Goal: Task Accomplishment & Management: Complete application form

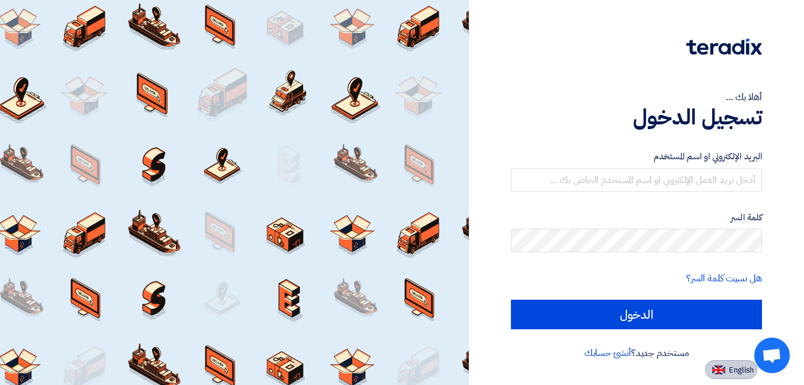
click at [730, 371] on span "English" at bounding box center [741, 370] width 25 height 8
type input "Sign in"
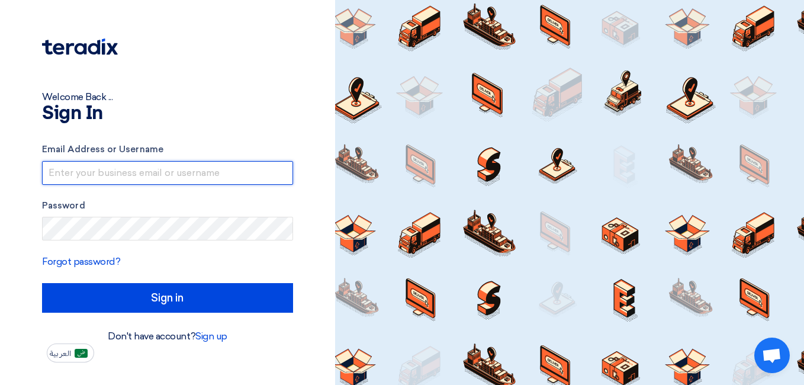
click at [184, 172] on input "text" at bounding box center [167, 173] width 251 height 24
type input "[PERSON_NAME][EMAIL_ADDRESS][DOMAIN_NAME]"
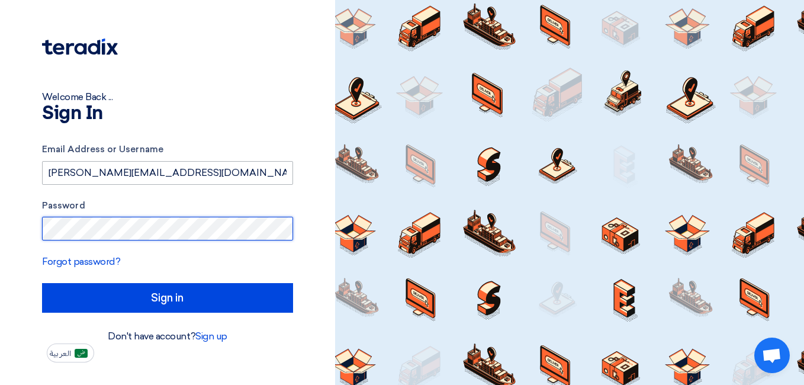
click at [42, 283] on input "Sign in" at bounding box center [167, 298] width 251 height 30
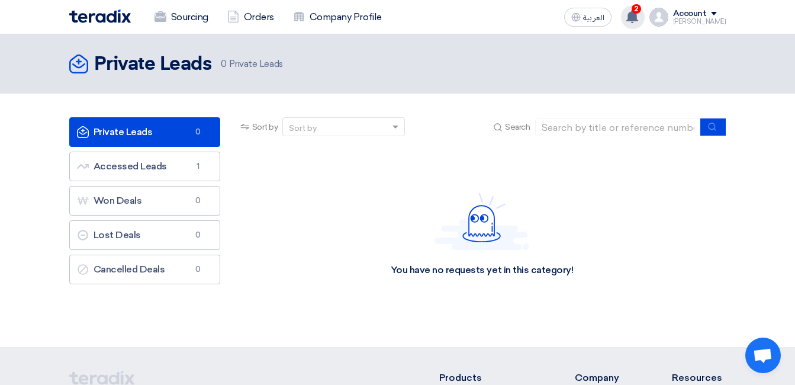
click at [626, 20] on use at bounding box center [632, 16] width 12 height 13
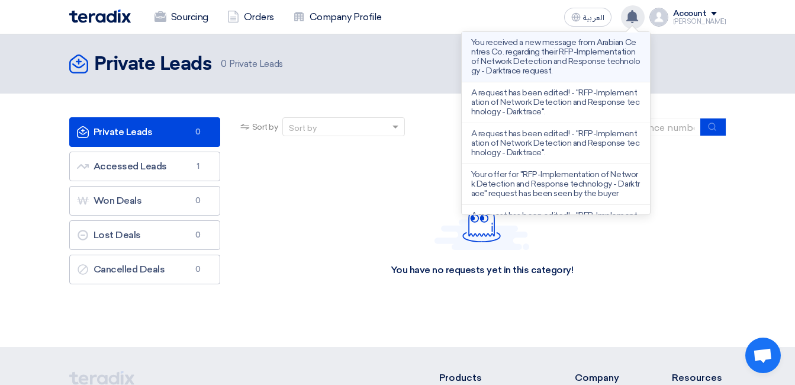
click at [565, 43] on p "You received a new message from Arabian Centres Co. regarding their RFP-Impleme…" at bounding box center [555, 57] width 169 height 38
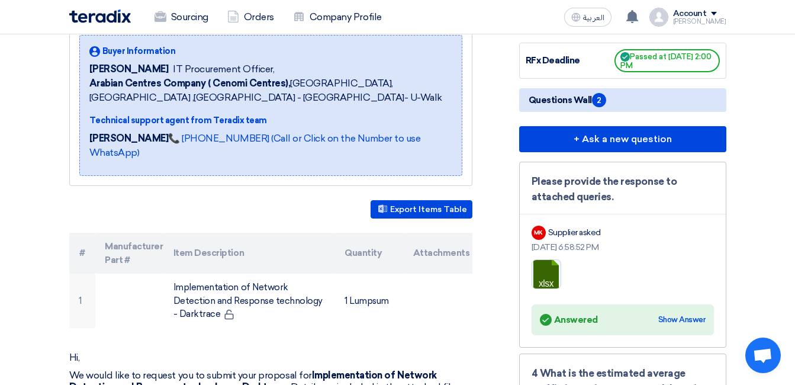
scroll to position [59, 0]
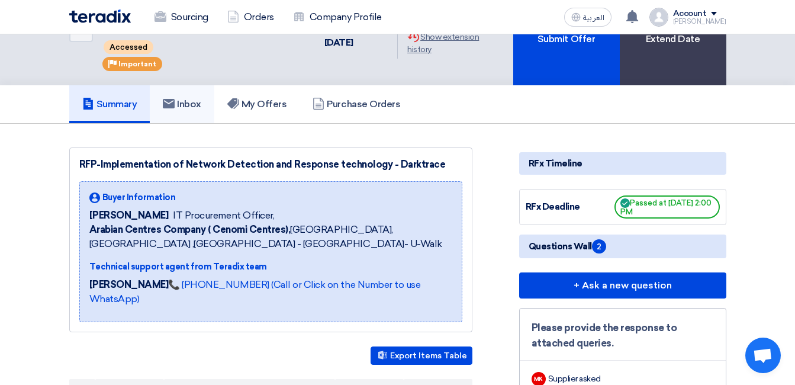
click at [175, 110] on icon at bounding box center [169, 104] width 12 height 12
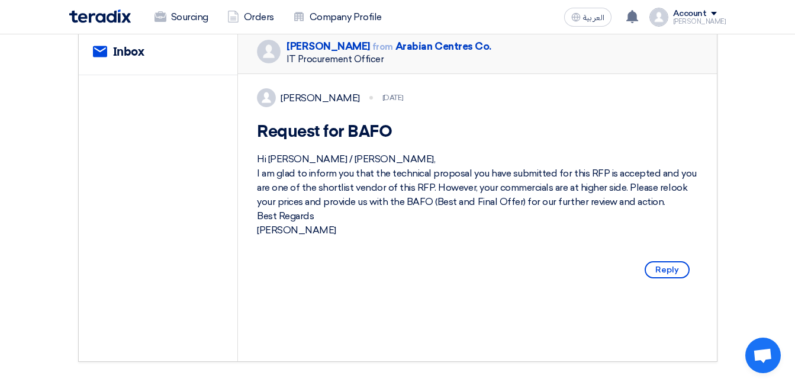
scroll to position [59, 0]
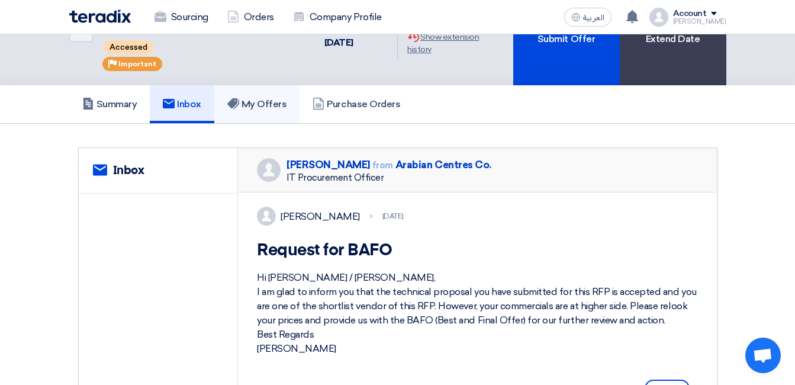
click at [253, 107] on h5 "My Offers" at bounding box center [257, 104] width 60 height 12
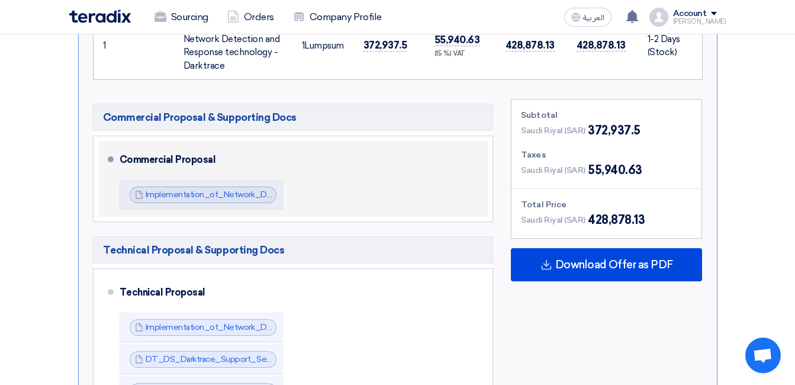
scroll to position [533, 0]
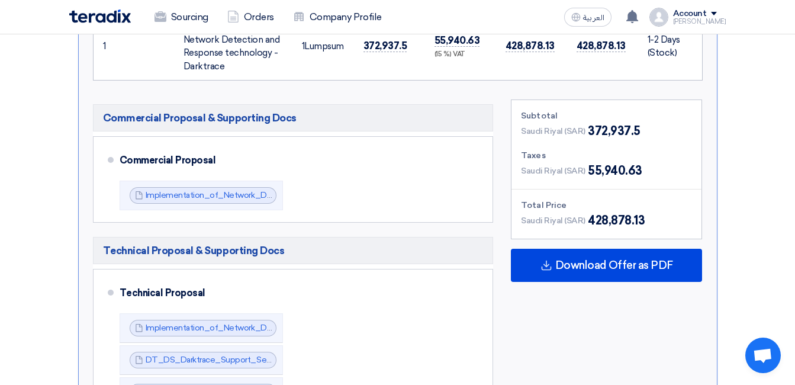
click at [1, 230] on section "Submit Offer No Price Feedback Available Version 1 Last Update [DATE] 12:28 PM …" at bounding box center [397, 187] width 795 height 1075
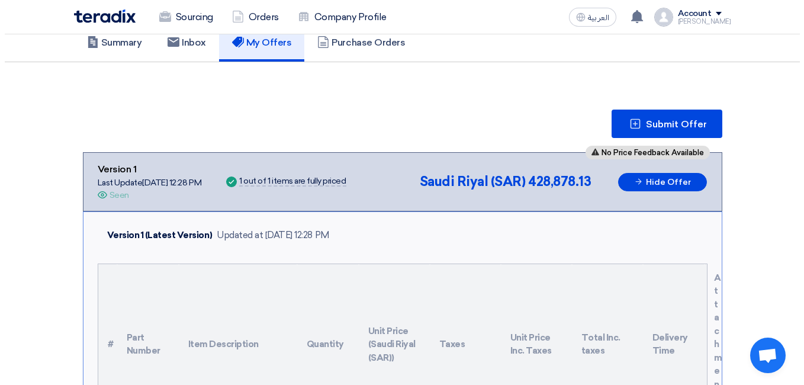
scroll to position [118, 0]
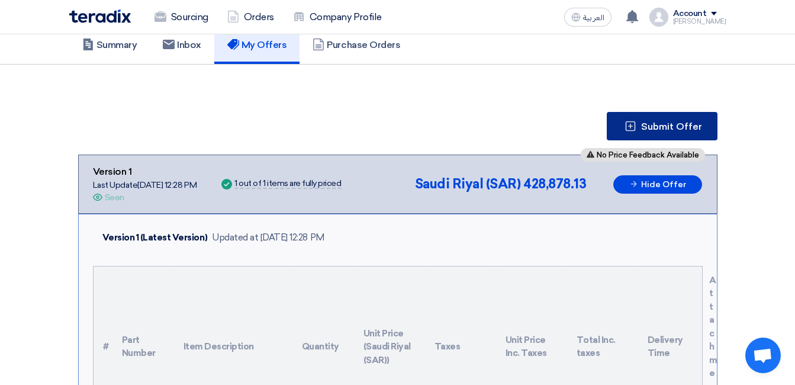
click at [677, 125] on span "Submit Offer" at bounding box center [671, 126] width 61 height 9
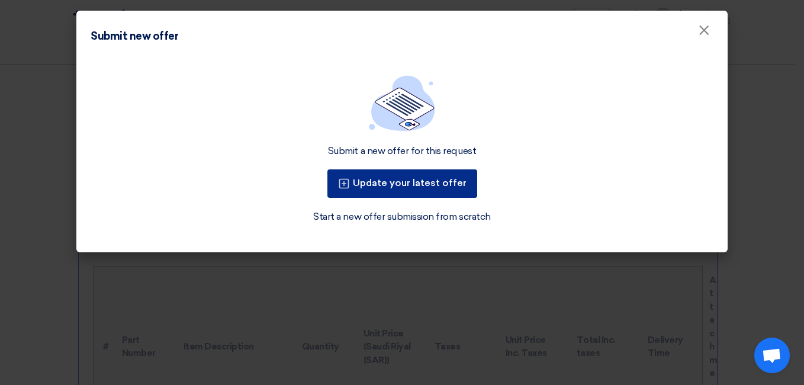
click at [407, 179] on button "Update your latest offer" at bounding box center [402, 183] width 150 height 28
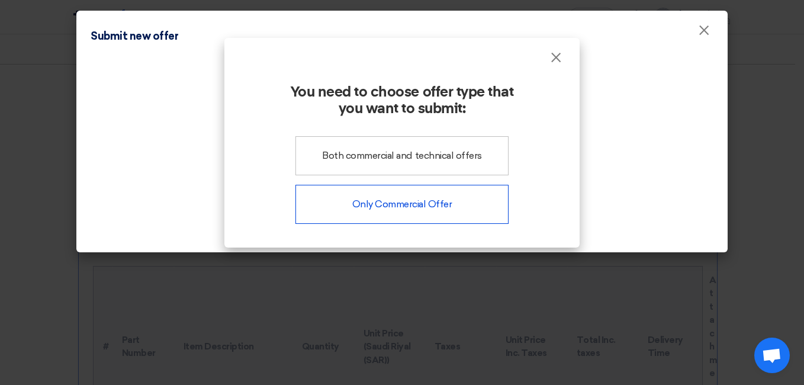
click at [425, 214] on div "Only Commercial Offer" at bounding box center [401, 204] width 213 height 39
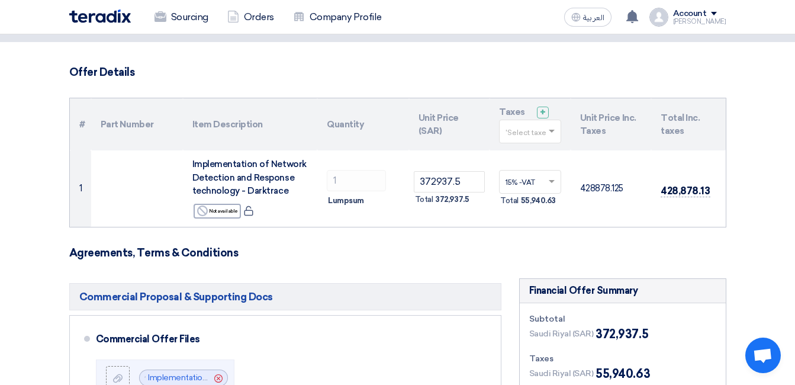
scroll to position [59, 0]
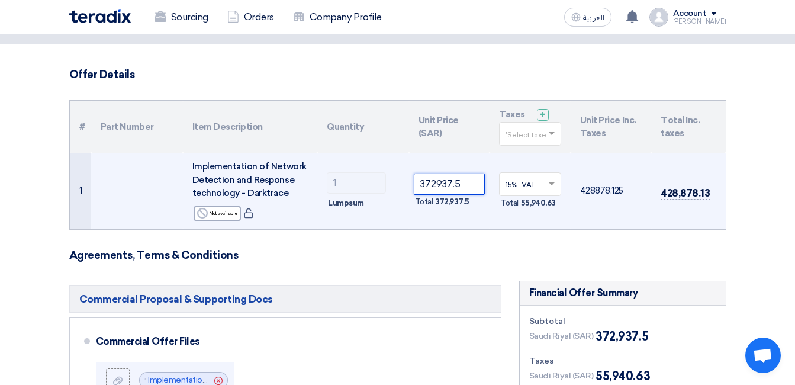
drag, startPoint x: 465, startPoint y: 184, endPoint x: 414, endPoint y: 187, distance: 51.0
click at [414, 187] on input "372937.5" at bounding box center [450, 183] width 72 height 21
paste input "61749.38"
click at [459, 220] on td "361749.38 Total 361,749.38" at bounding box center [449, 191] width 81 height 76
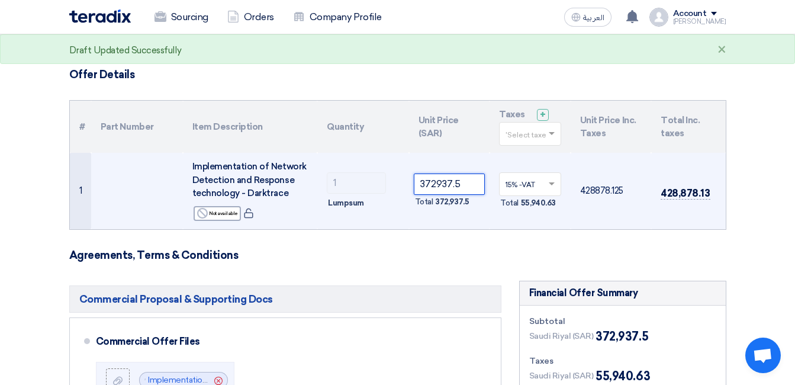
click at [464, 185] on input "372937.5" at bounding box center [450, 183] width 72 height 21
drag, startPoint x: 464, startPoint y: 185, endPoint x: 414, endPoint y: 184, distance: 49.7
click at [414, 184] on input "372937.5" at bounding box center [450, 183] width 72 height 21
paste input "number"
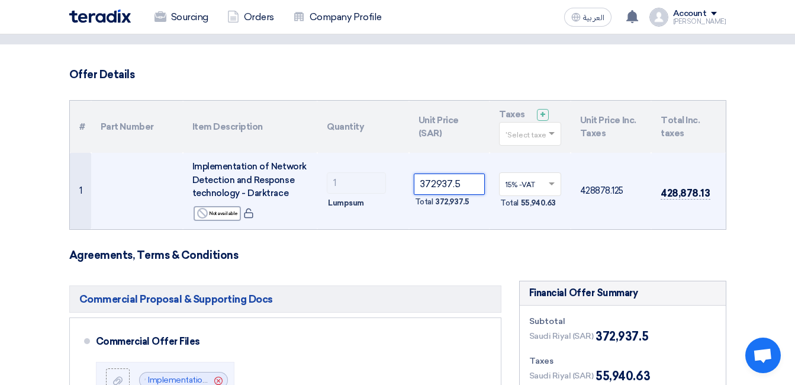
click at [352, 181] on tr "1 Implementation of Network Detection and Response technology - Darktrace Rejec…" at bounding box center [398, 191] width 656 height 76
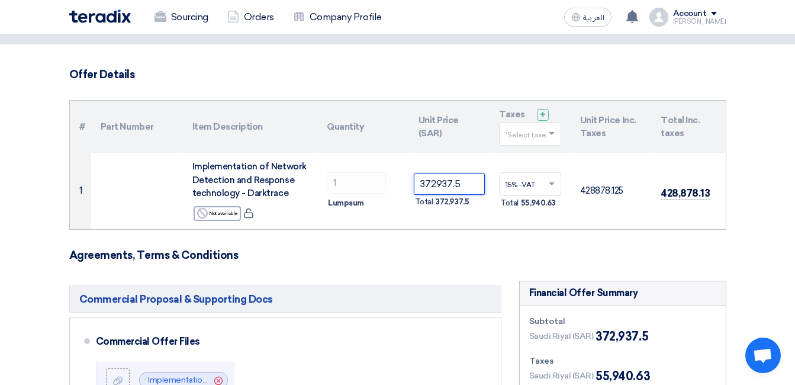
paste input "61749.38"
type input "361749.38"
click at [451, 259] on h3 "Agreements, Terms & Conditions" at bounding box center [397, 255] width 657 height 13
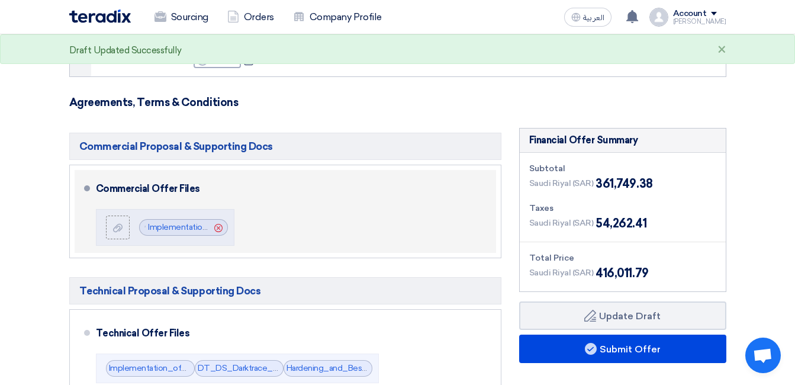
scroll to position [237, 0]
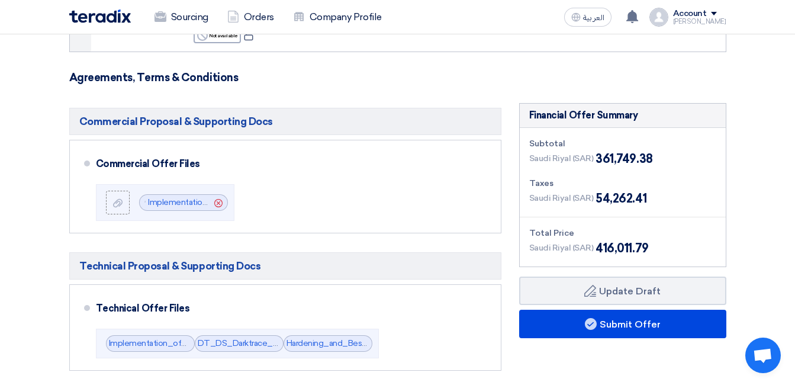
click at [600, 236] on div "Total Price" at bounding box center [622, 233] width 187 height 12
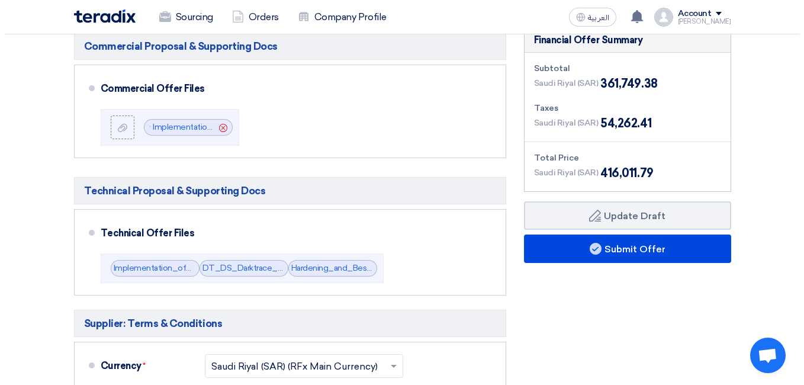
scroll to position [355, 0]
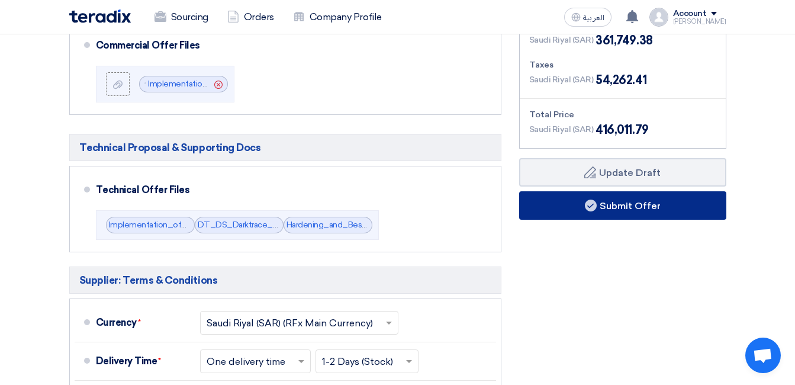
click at [650, 211] on button "Submit Offer" at bounding box center [622, 205] width 207 height 28
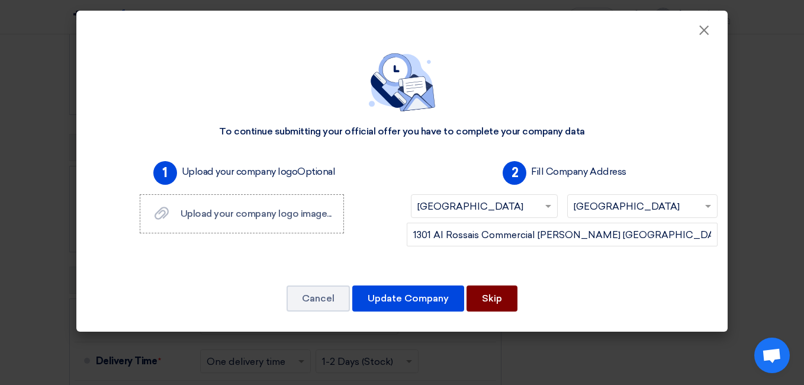
click at [496, 300] on button "Skip" at bounding box center [492, 298] width 51 height 26
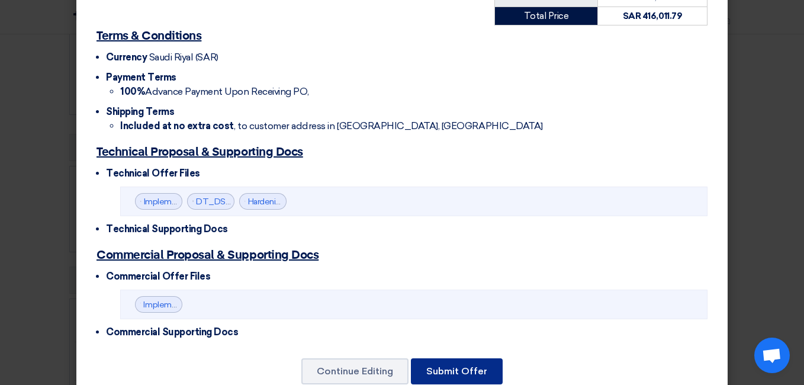
scroll to position [337, 0]
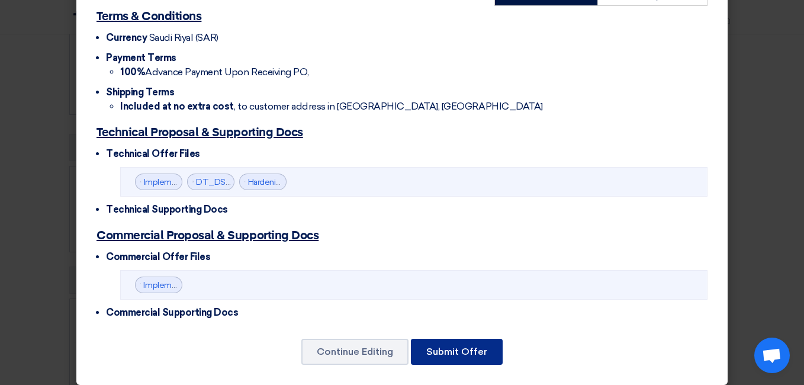
click at [487, 341] on button "Submit Offer" at bounding box center [457, 352] width 92 height 26
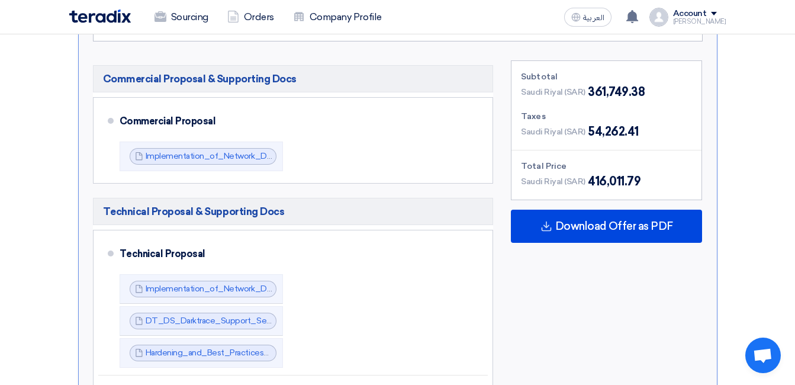
scroll to position [592, 0]
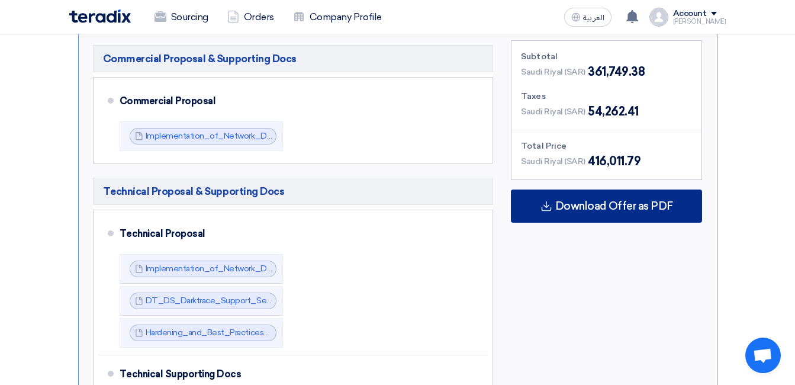
click at [609, 211] on span "Download Offer as PDF" at bounding box center [614, 206] width 118 height 11
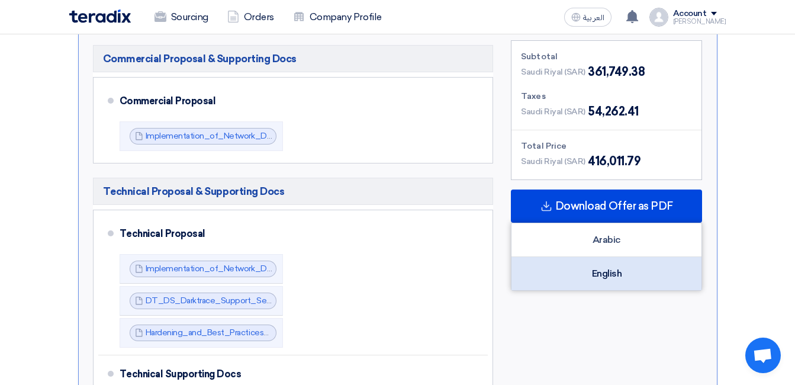
click at [622, 275] on div "English" at bounding box center [607, 273] width 190 height 33
